Goal: Information Seeking & Learning: Check status

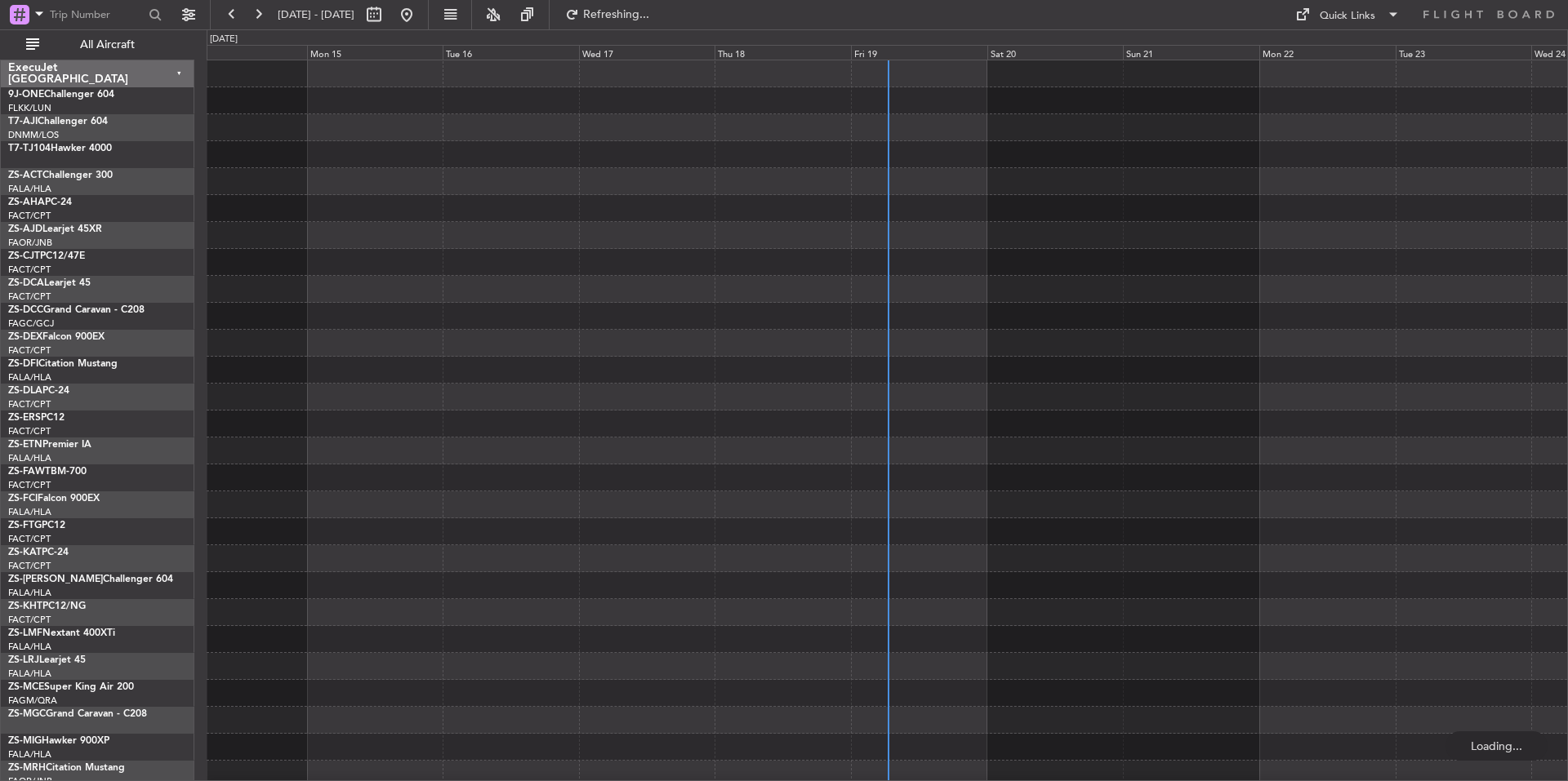
click at [937, 56] on div "Fri 19" at bounding box center [919, 52] width 136 height 15
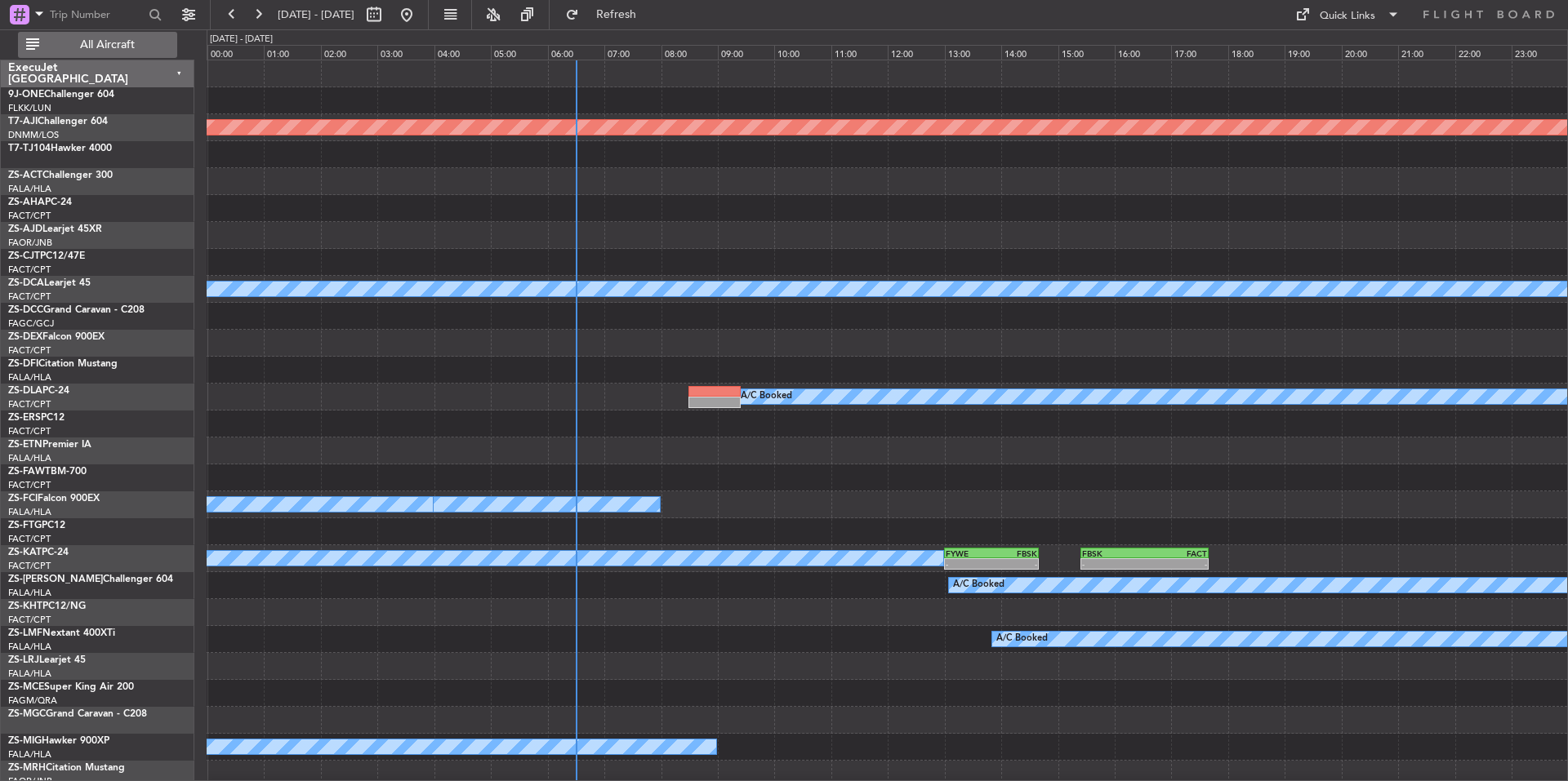
click at [94, 49] on span "All Aircraft" at bounding box center [107, 45] width 130 height 11
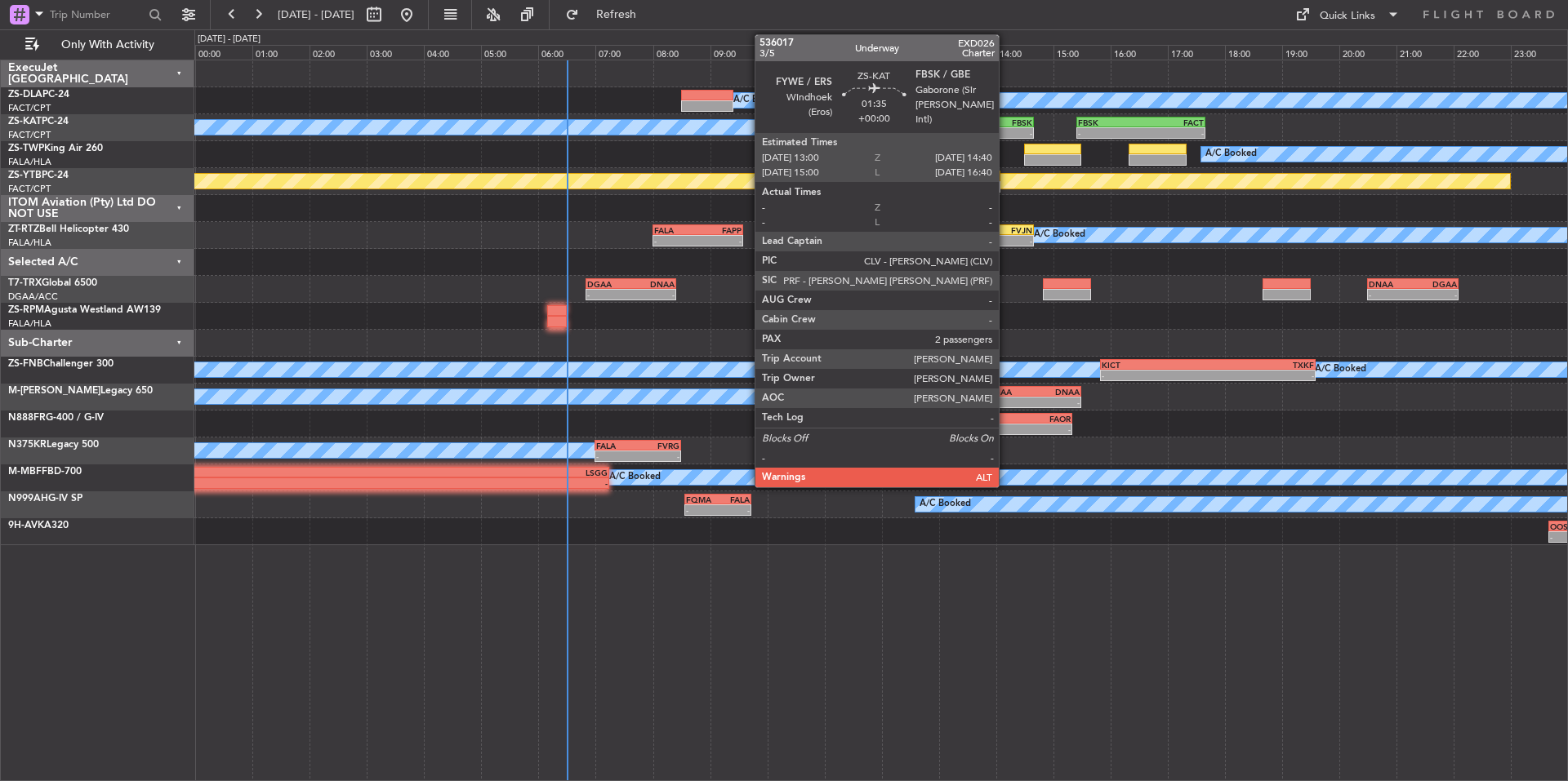
click at [1006, 126] on div "FBSK" at bounding box center [1009, 122] width 47 height 10
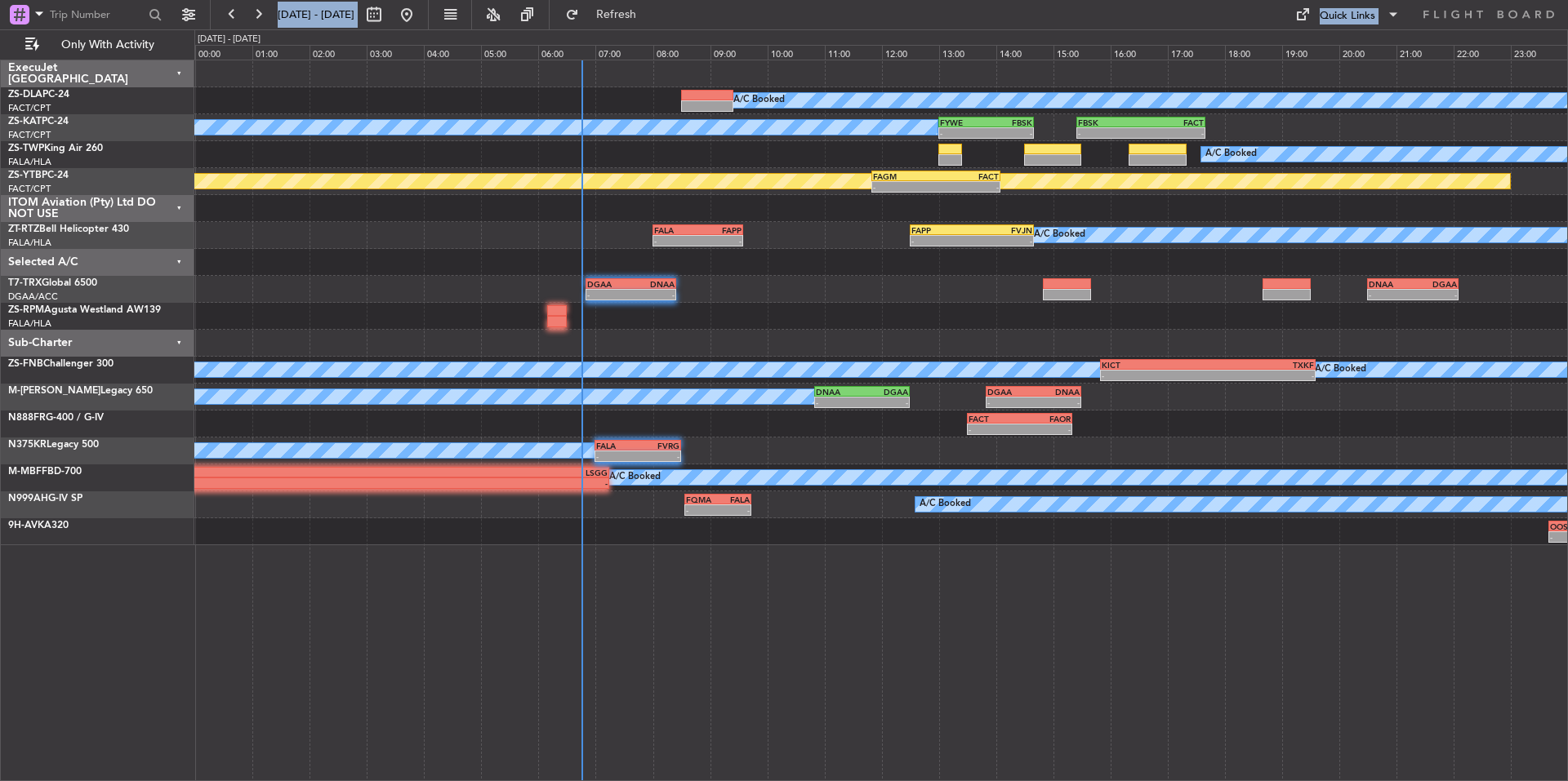
click at [400, 245] on div "A/C Booked - - FALA 08:00 Z FAPP 09:35 Z - - FAPP 12:30 Z FVJN 14:40 Z - - FVRG…" at bounding box center [880, 235] width 1373 height 27
click at [757, 18] on div "[DATE] - [DATE] Refresh Quick Links Only With Activity" at bounding box center [784, 15] width 1568 height 30
click at [225, 9] on button at bounding box center [232, 15] width 26 height 26
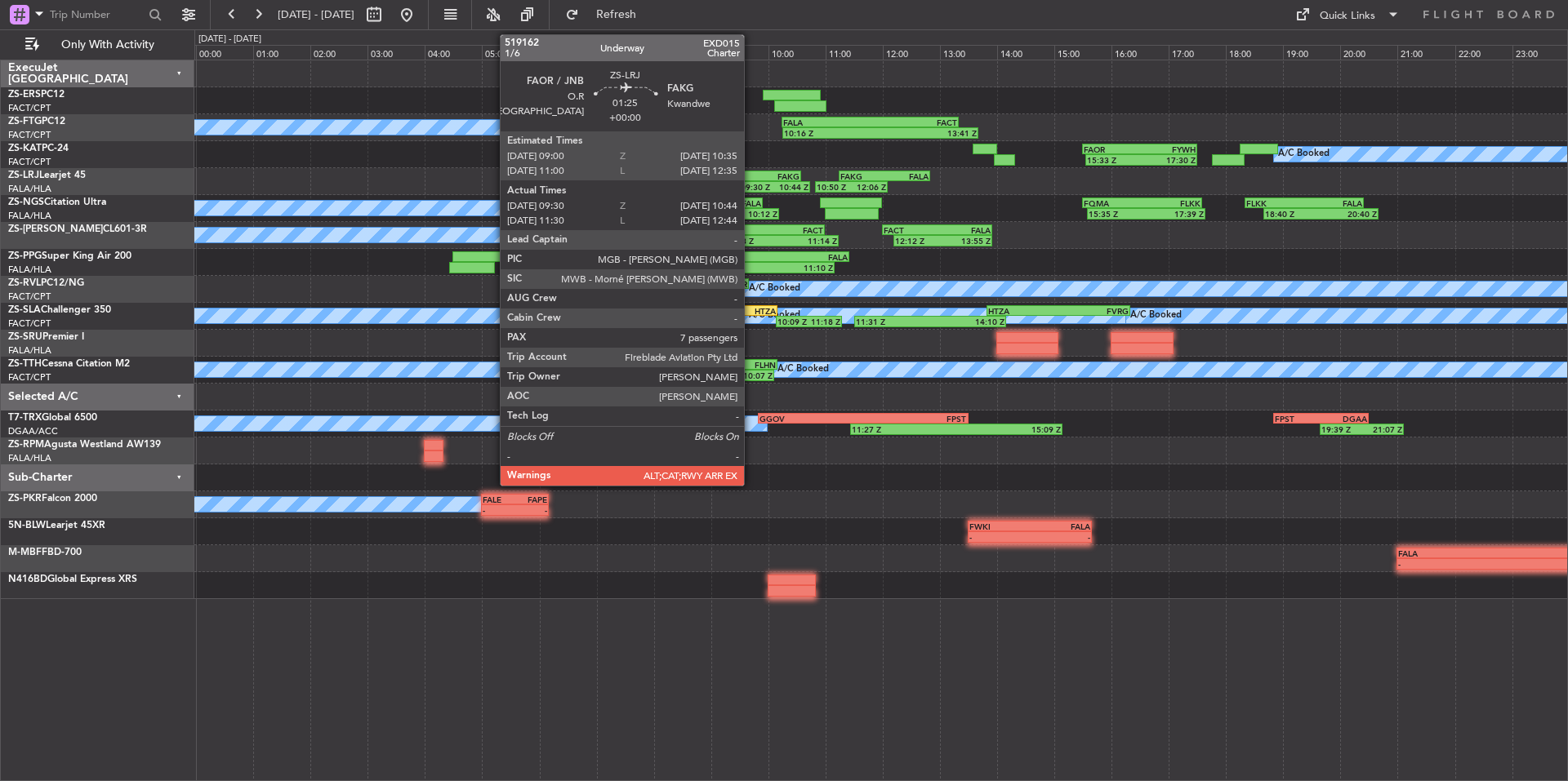
click at [751, 174] on div "FAOR" at bounding box center [734, 176] width 44 height 10
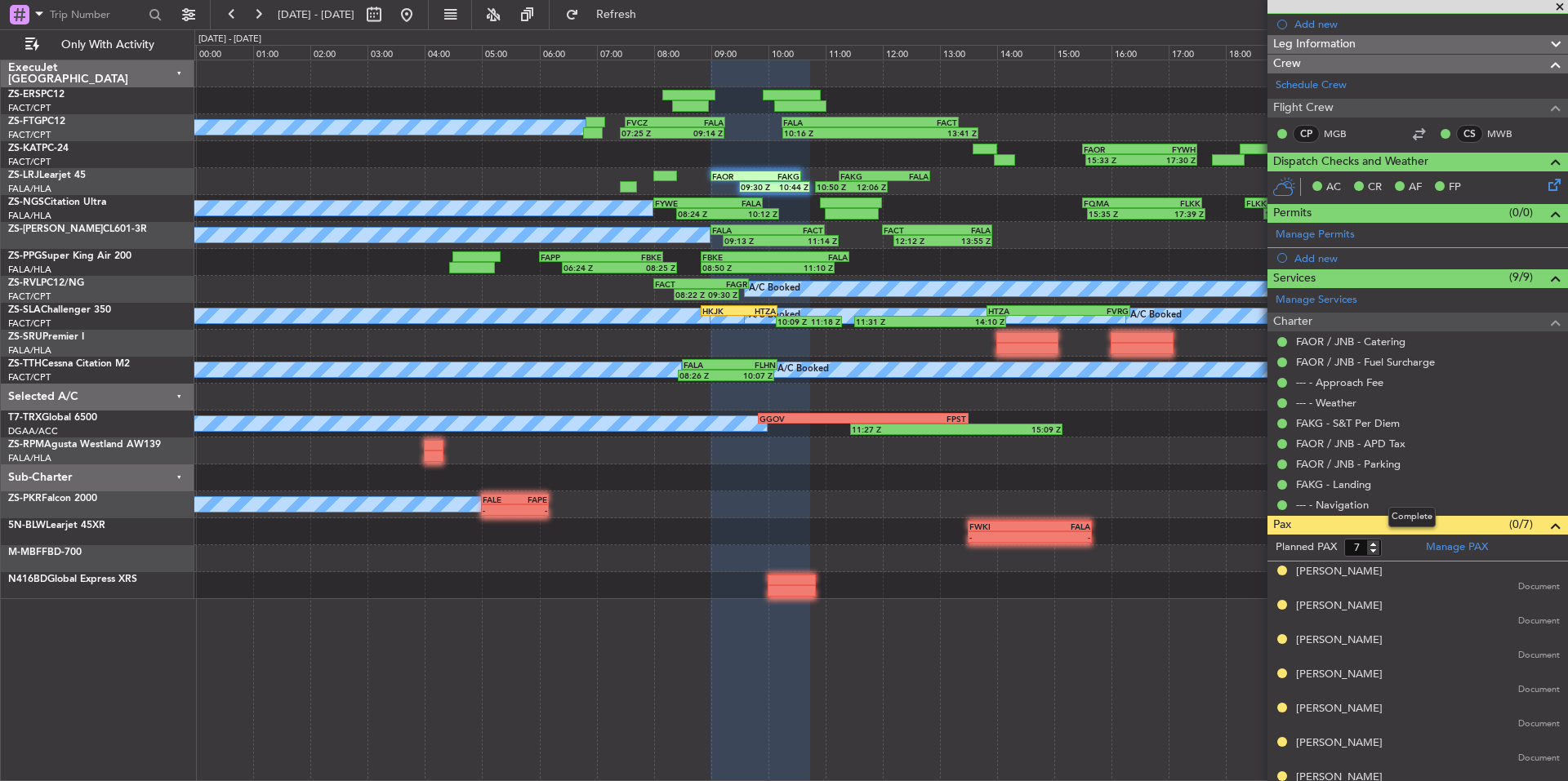
scroll to position [185, 0]
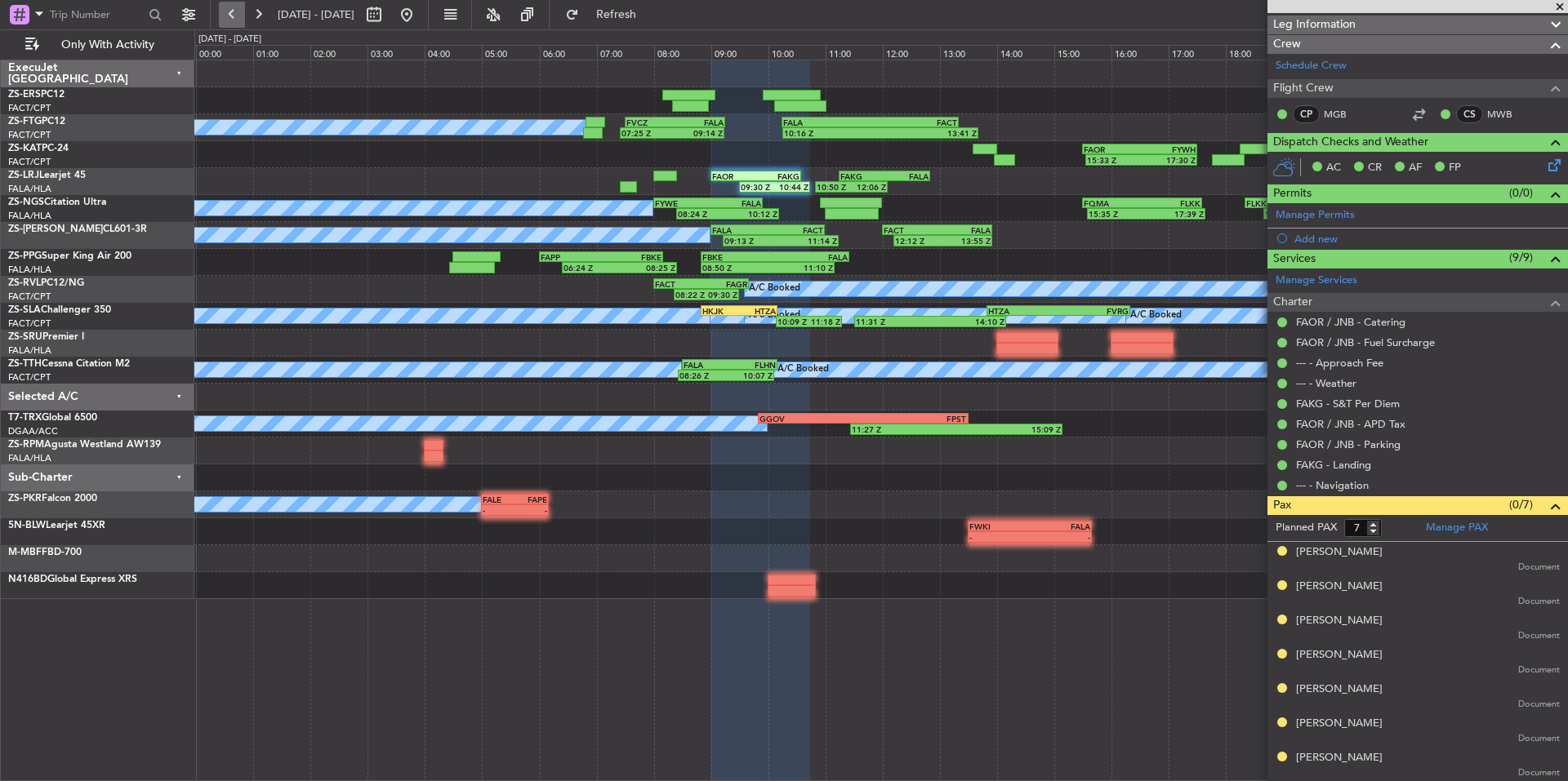
click at [231, 7] on button at bounding box center [232, 15] width 26 height 26
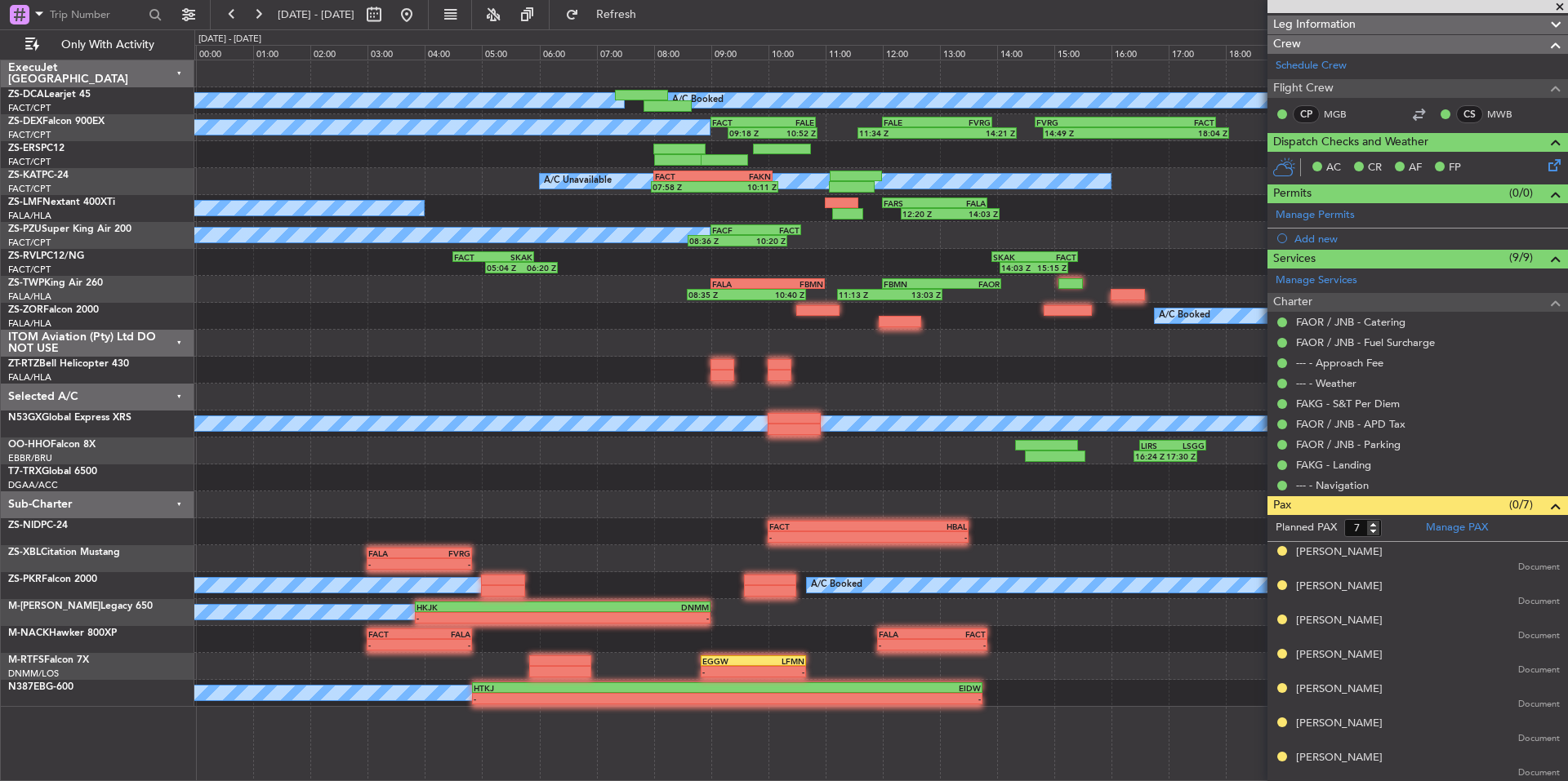
click at [1560, 3] on span at bounding box center [1561, 7] width 17 height 15
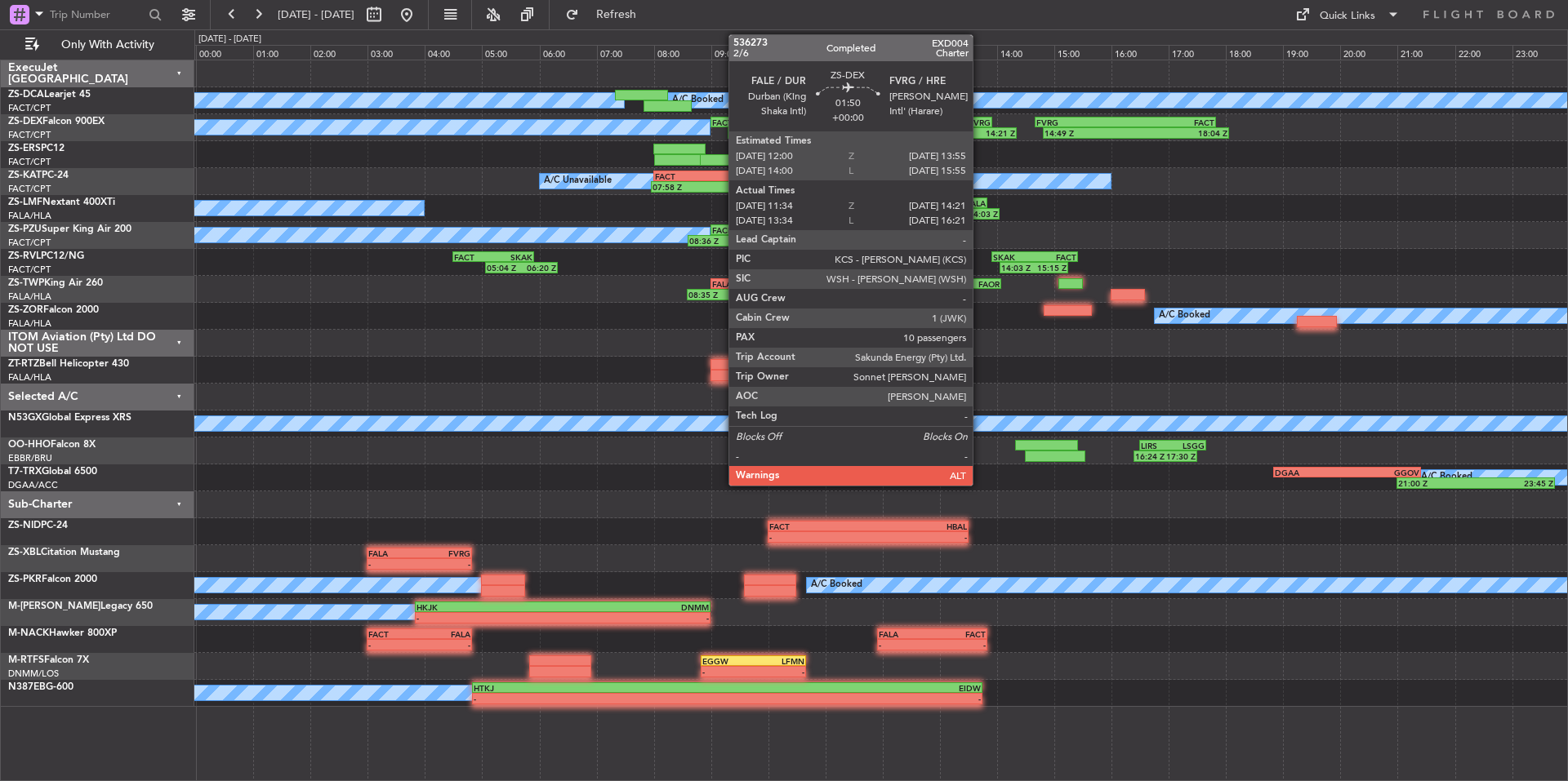
click at [980, 127] on div "FALE 12:00 Z FVRG 13:55 Z" at bounding box center [937, 122] width 110 height 11
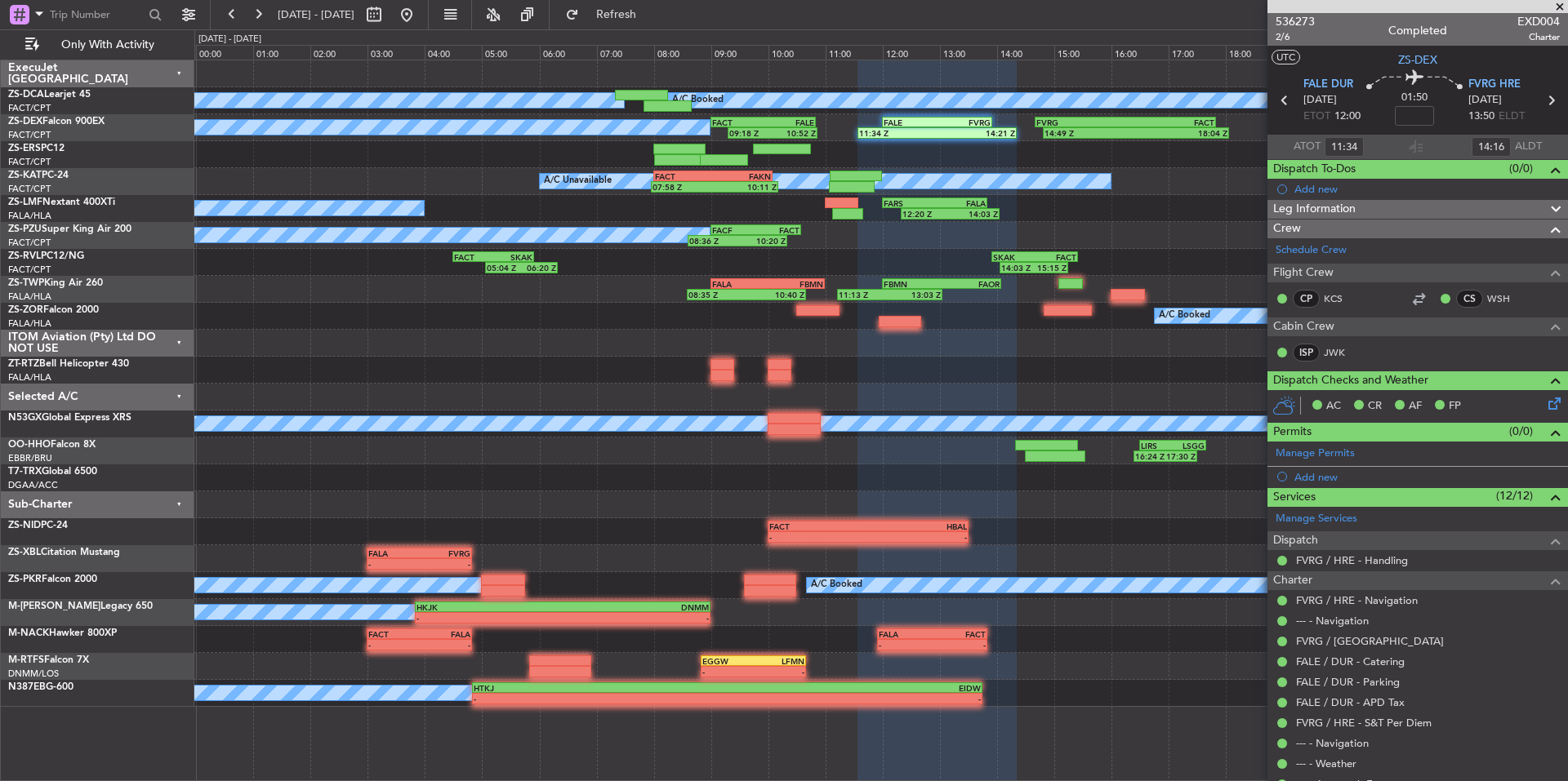
scroll to position [449, 0]
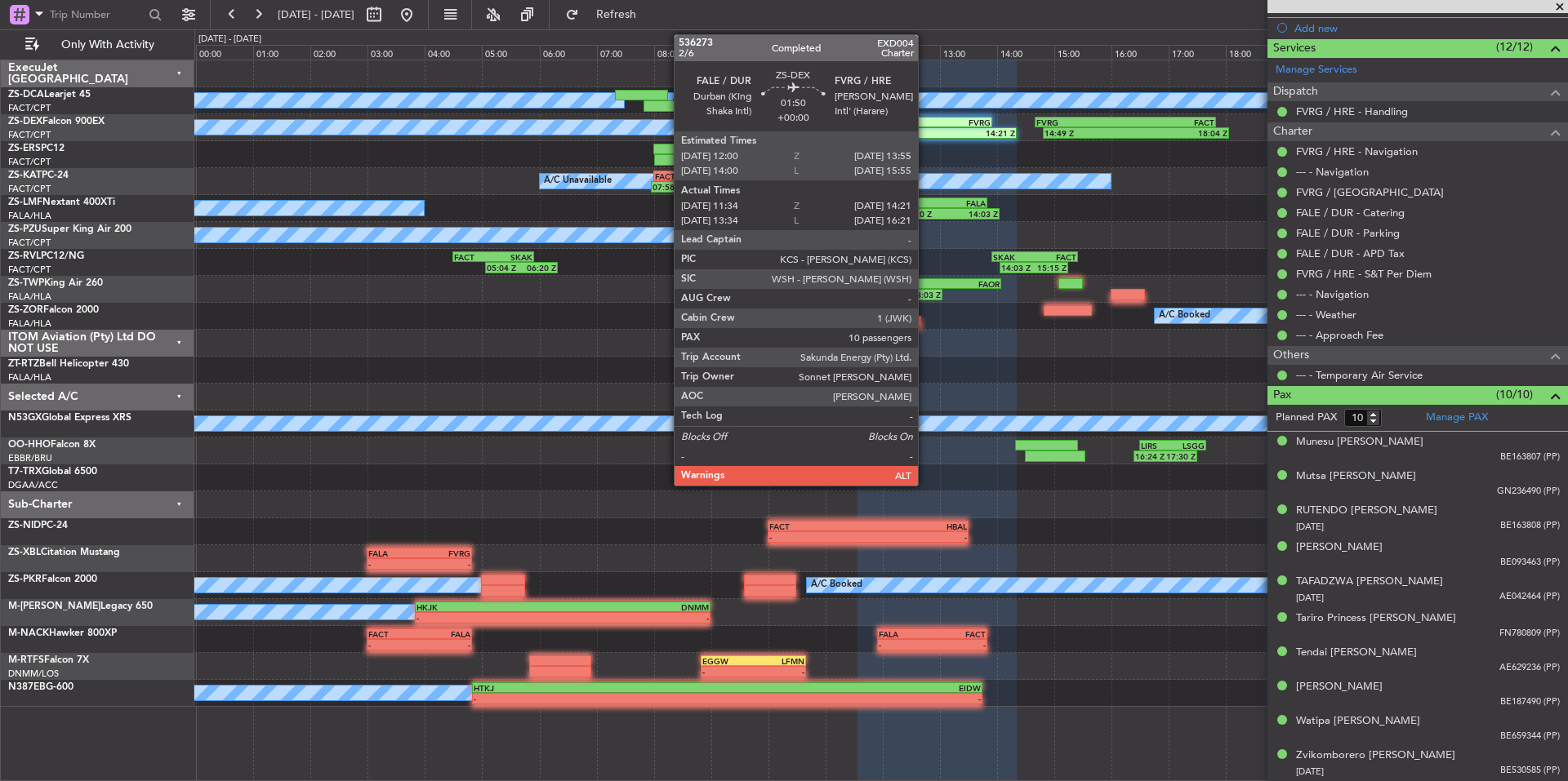
click at [925, 128] on div "11:34 Z" at bounding box center [899, 132] width 78 height 10
